Goal: Task Accomplishment & Management: Manage account settings

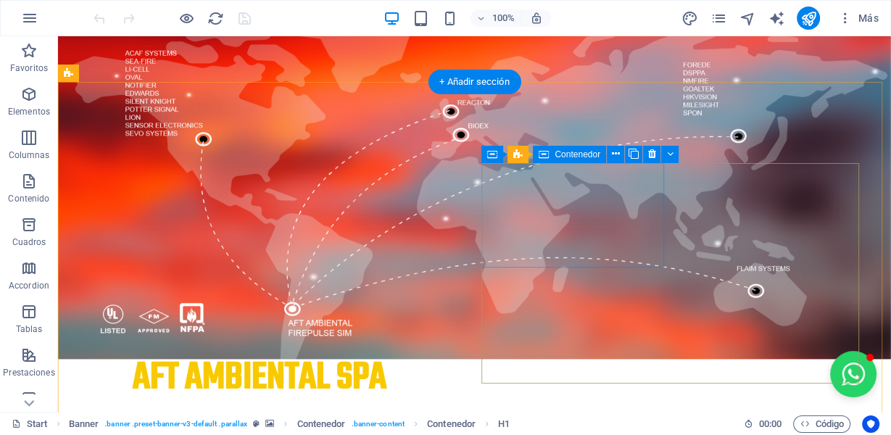
scroll to position [580, 0]
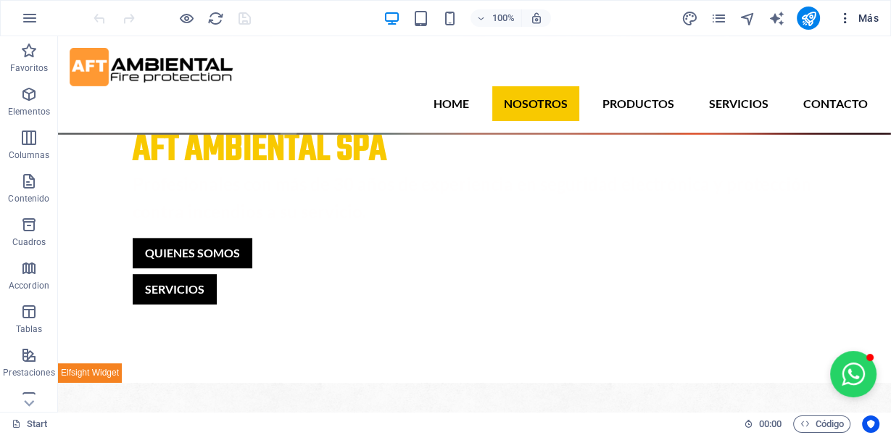
click at [870, 19] on span "Más" at bounding box center [858, 18] width 41 height 15
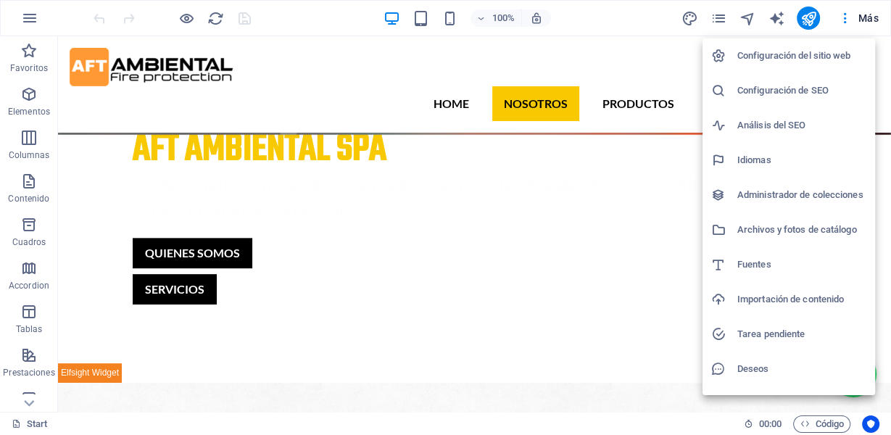
click at [742, 49] on h6 "Configuración del sitio web" at bounding box center [802, 55] width 129 height 17
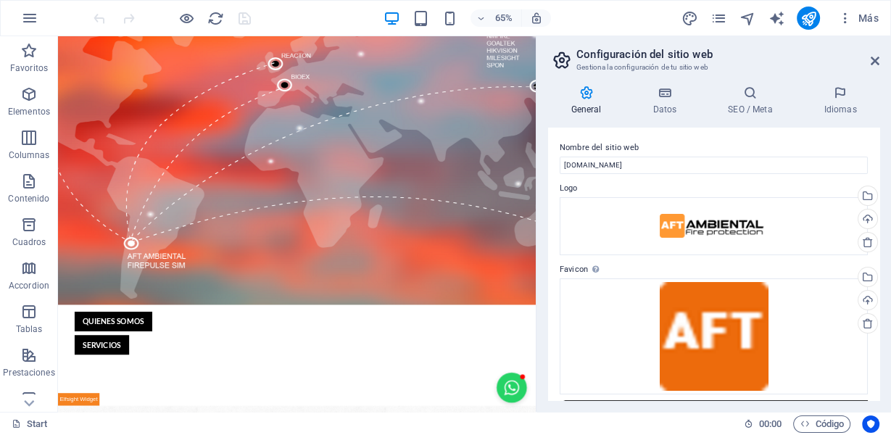
click at [768, 53] on h6 "Configuración del sitio web" at bounding box center [816, 49] width 96 height 10
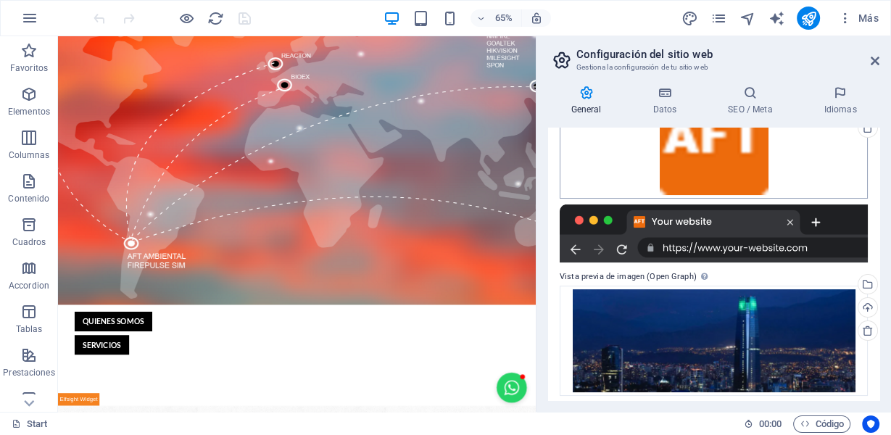
scroll to position [203, 0]
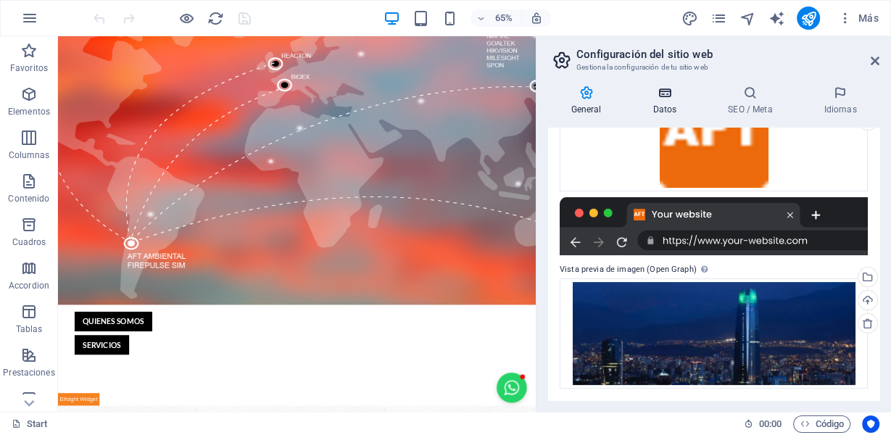
click at [677, 99] on icon at bounding box center [665, 93] width 70 height 15
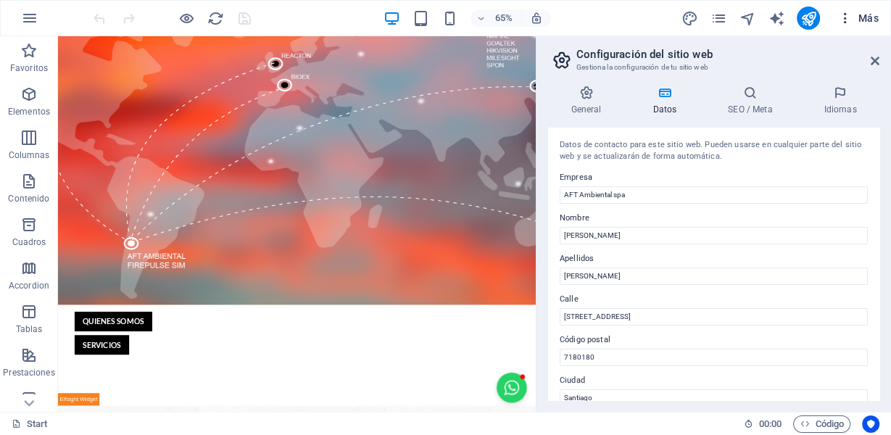
click at [861, 15] on span "Más" at bounding box center [858, 18] width 41 height 15
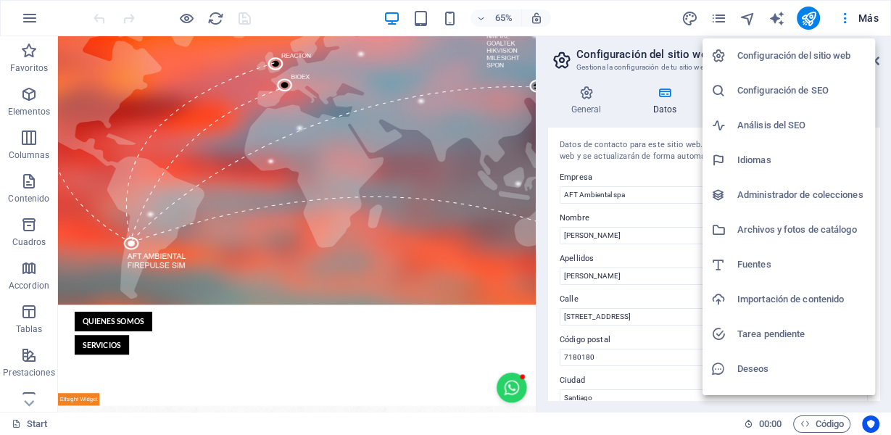
click at [717, 18] on div at bounding box center [445, 217] width 891 height 435
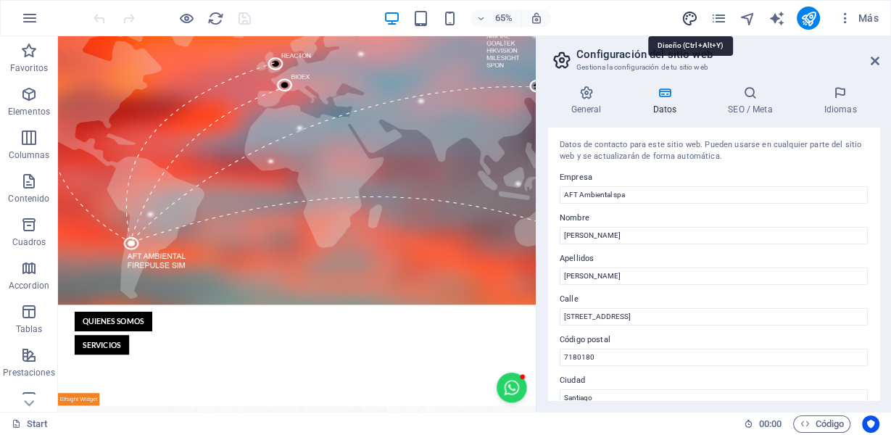
click at [683, 12] on icon "design" at bounding box center [690, 18] width 17 height 17
select select "px"
select select "300"
select select "px"
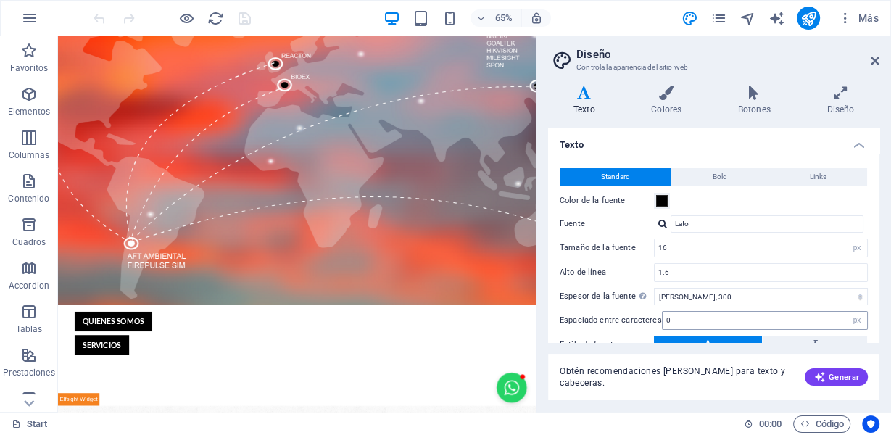
scroll to position [112, 0]
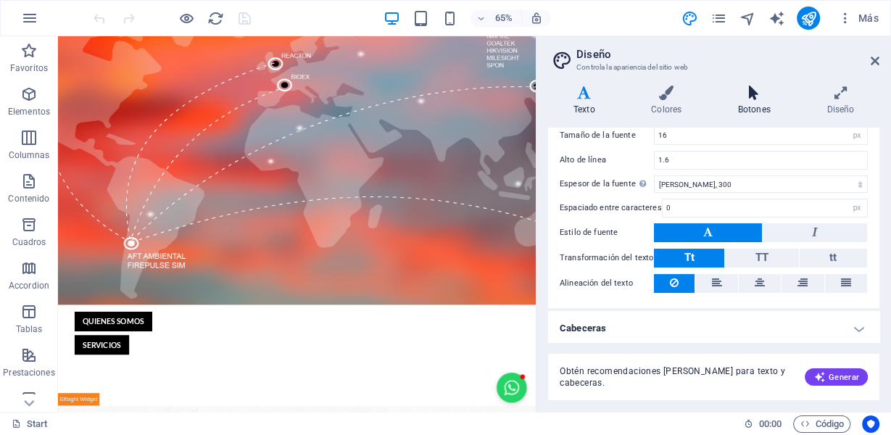
click at [755, 102] on h4 "Botones" at bounding box center [757, 101] width 89 height 30
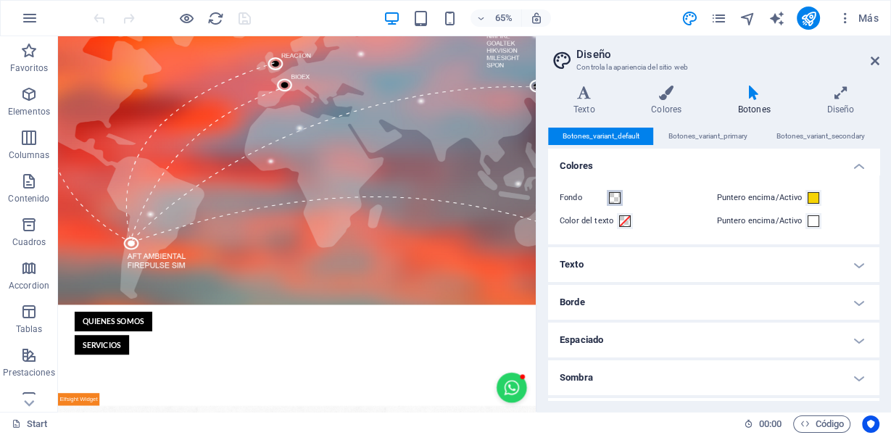
click at [615, 196] on span at bounding box center [615, 198] width 12 height 12
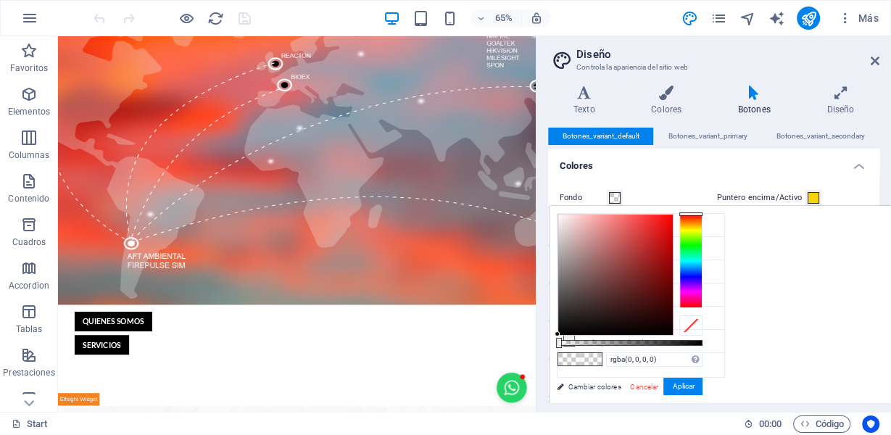
type input "rgba(0, 0, 0, 0.97)"
click at [699, 342] on div at bounding box center [630, 343] width 145 height 6
click at [687, 390] on button "Aplicar" at bounding box center [683, 386] width 39 height 17
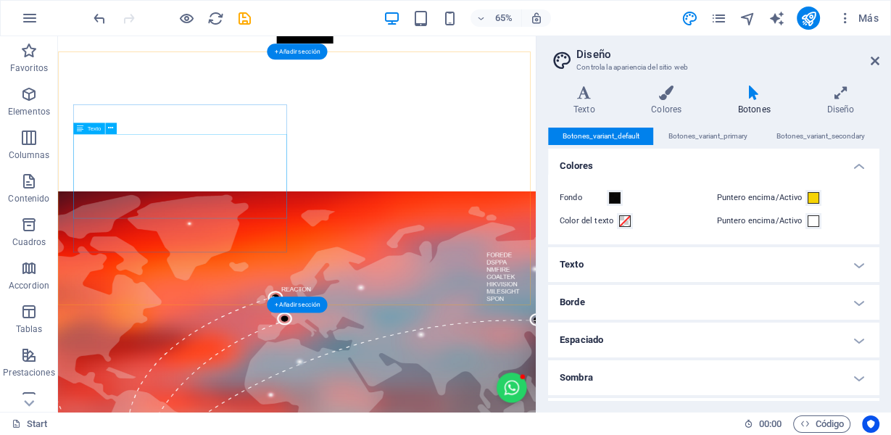
scroll to position [580, 0]
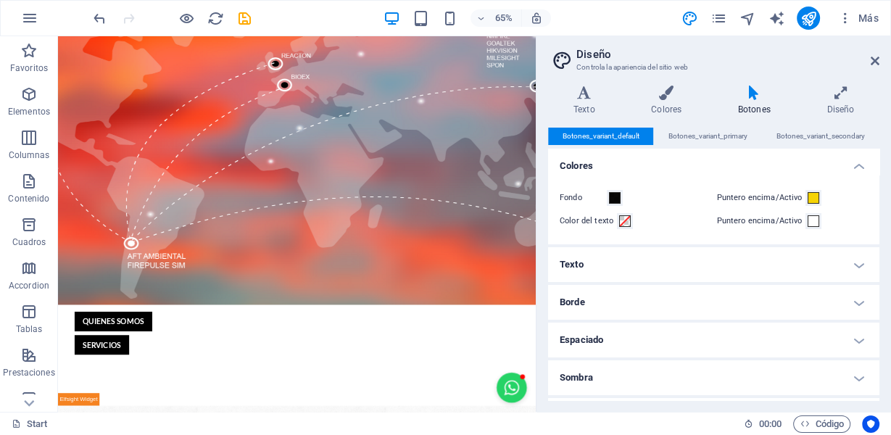
click at [868, 59] on h2 "Diseño" at bounding box center [728, 54] width 303 height 13
click at [874, 65] on icon at bounding box center [875, 61] width 9 height 12
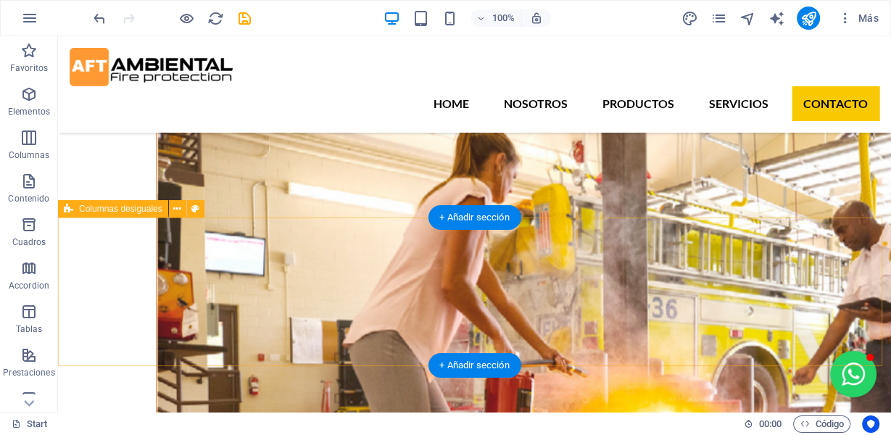
scroll to position [6383, 0]
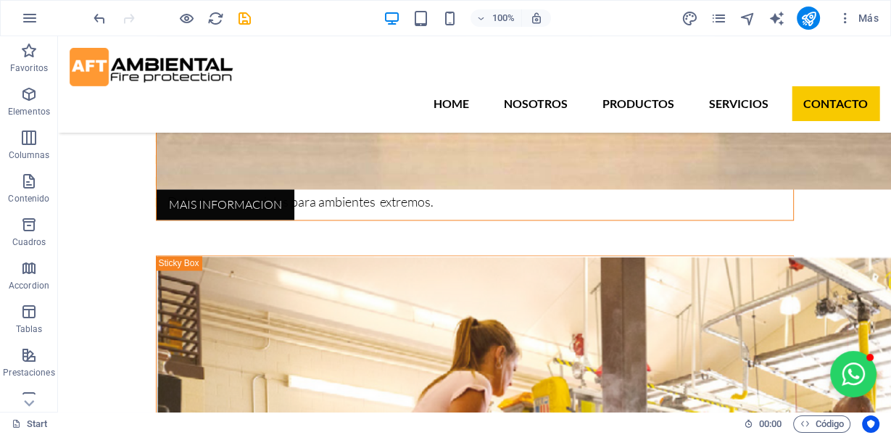
click at [244, 12] on icon "save" at bounding box center [244, 18] width 17 height 17
click at [813, 22] on icon "publish" at bounding box center [809, 18] width 17 height 17
